Goal: Information Seeking & Learning: Learn about a topic

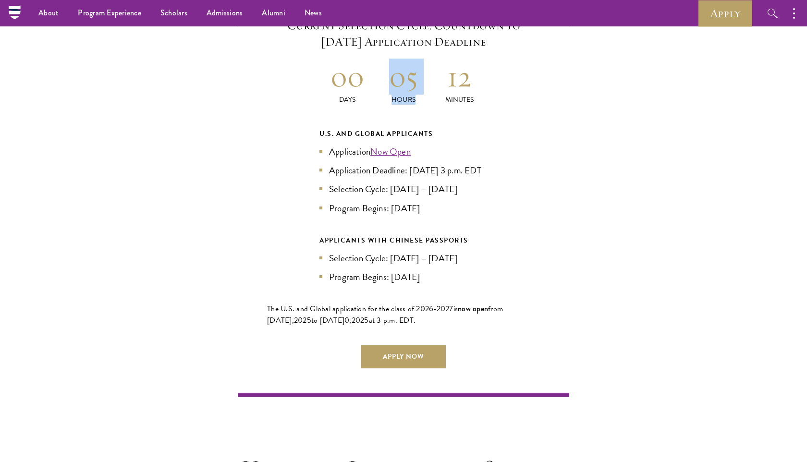
scroll to position [2015, 0]
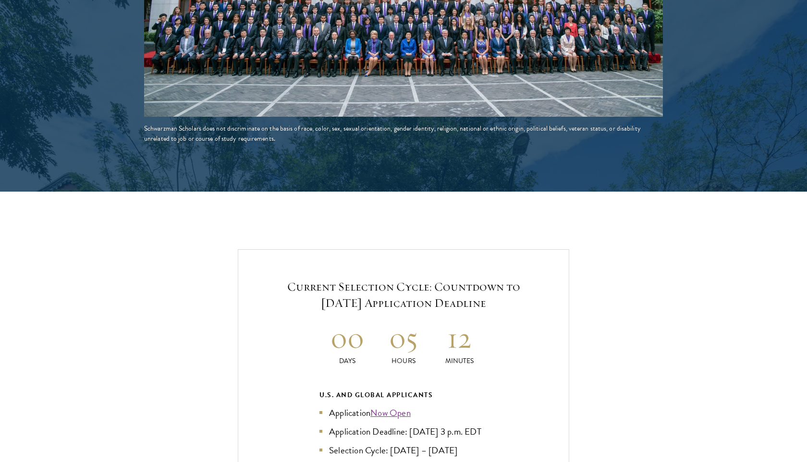
scroll to position [2032, 0]
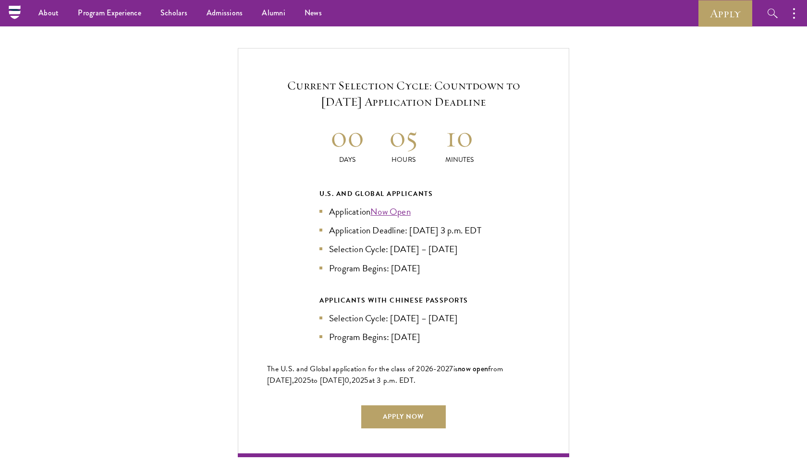
scroll to position [2034, 0]
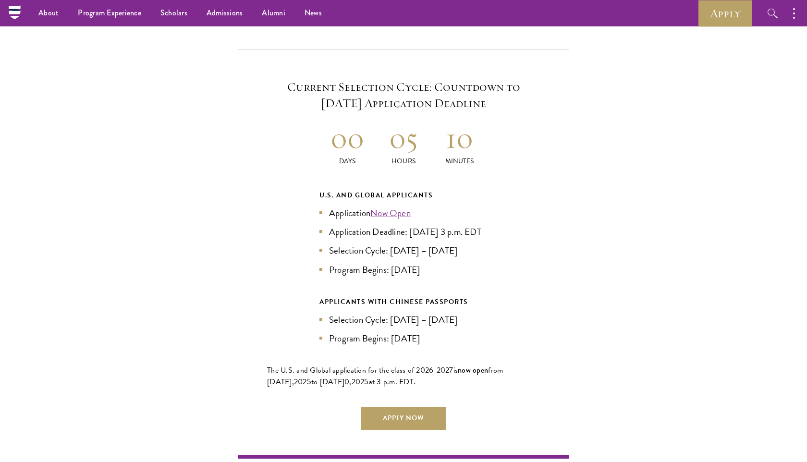
drag, startPoint x: 483, startPoint y: 208, endPoint x: 195, endPoint y: 295, distance: 300.4
click at [223, 283] on div "Current Selection Cycle: Countdown to [DATE] Application Deadline 00 Days 05 Ho…" at bounding box center [403, 253] width 711 height 409
click at [386, 265] on li "Program Begins: [DATE]" at bounding box center [403, 270] width 168 height 14
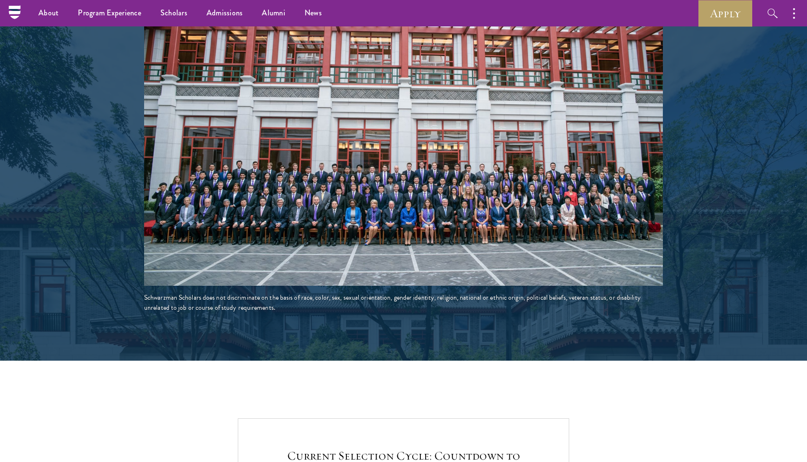
scroll to position [1542, 0]
